Goal: Find specific page/section: Find specific page/section

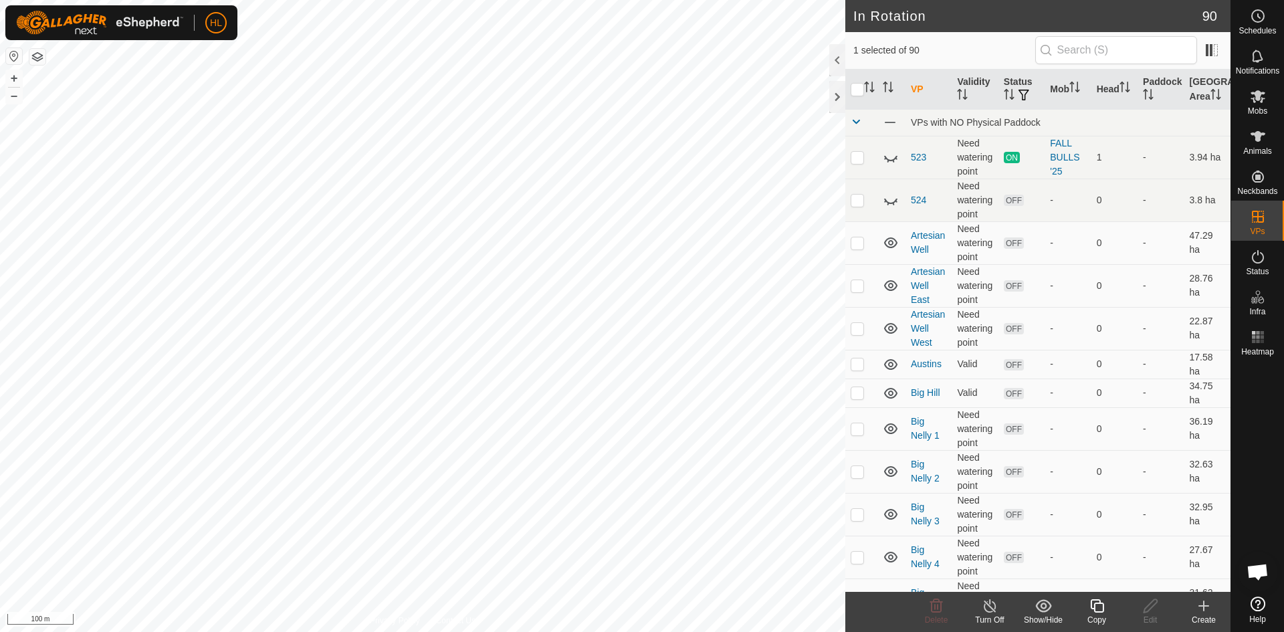
checkbox input "false"
checkbox input "true"
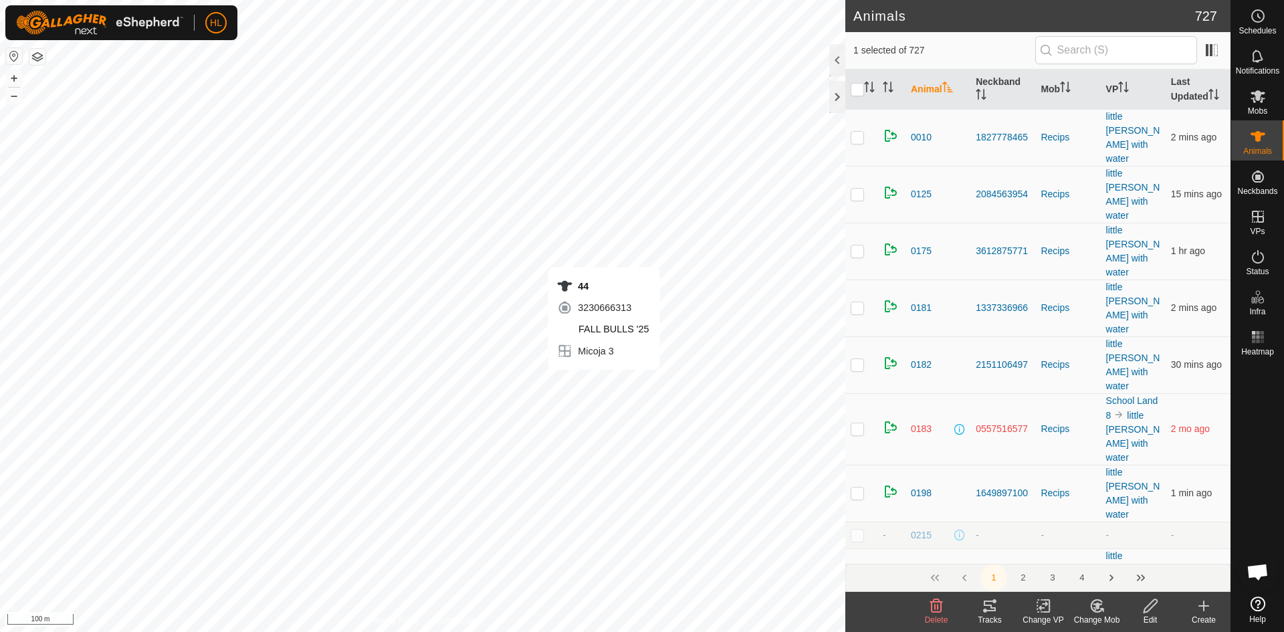
checkbox input "false"
